Goal: Task Accomplishment & Management: Complete application form

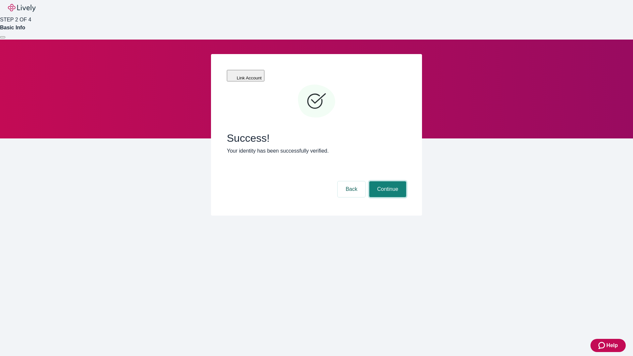
click at [387, 181] on button "Continue" at bounding box center [387, 189] width 37 height 16
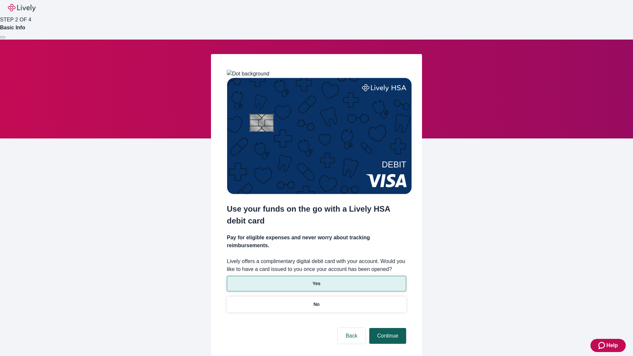
click at [316, 301] on p "No" at bounding box center [317, 304] width 6 height 7
click at [387, 328] on button "Continue" at bounding box center [387, 336] width 37 height 16
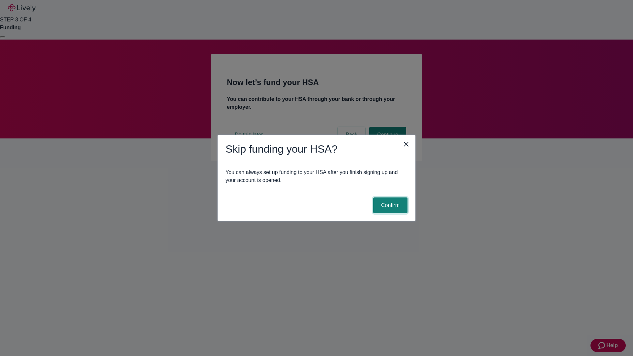
click at [389, 205] on button "Confirm" at bounding box center [390, 206] width 34 height 16
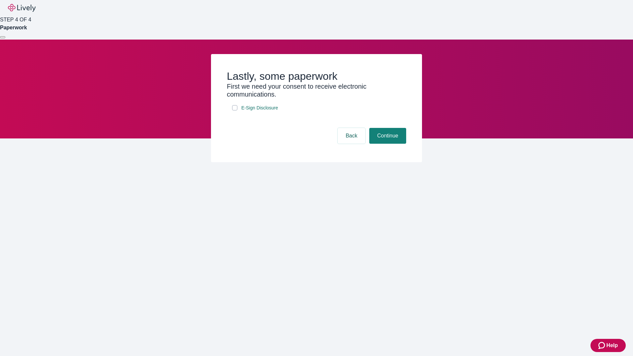
click at [235, 110] on input "E-Sign Disclosure" at bounding box center [234, 107] width 5 height 5
checkbox input "true"
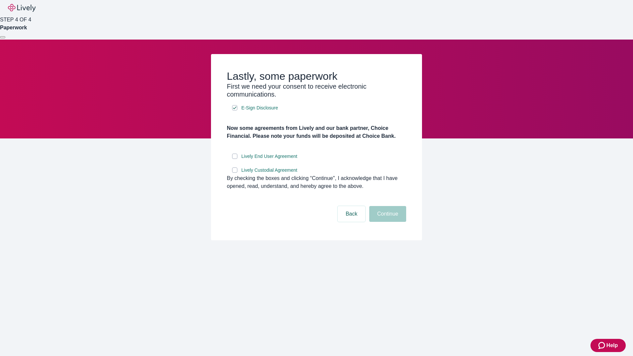
click at [235, 159] on input "Lively End User Agreement" at bounding box center [234, 156] width 5 height 5
checkbox input "true"
click at [235, 173] on input "Lively Custodial Agreement" at bounding box center [234, 169] width 5 height 5
checkbox input "true"
click at [387, 222] on button "Continue" at bounding box center [387, 214] width 37 height 16
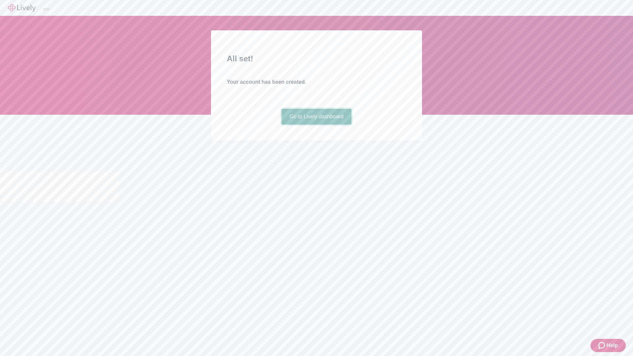
click at [316, 125] on link "Go to Lively dashboard" at bounding box center [317, 117] width 70 height 16
